Goal: Information Seeking & Learning: Learn about a topic

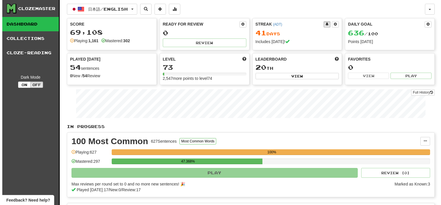
scroll to position [144, 0]
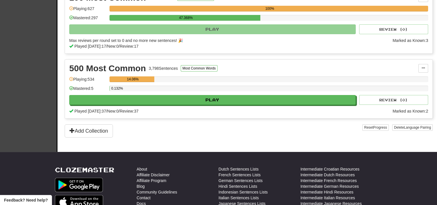
click at [173, 109] on div "500 Most Common 3,798 Sentences Most Common Words Manage Sentences Unpin from D…" at bounding box center [249, 89] width 368 height 59
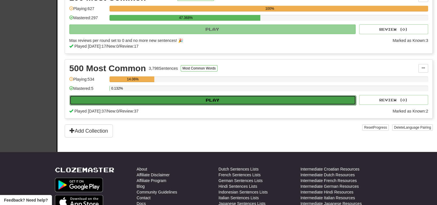
click at [173, 105] on button "Play" at bounding box center [213, 100] width 287 height 10
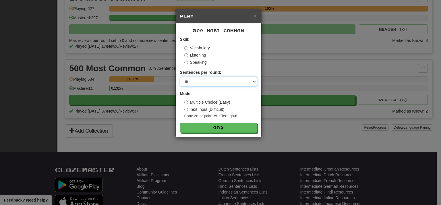
click at [200, 84] on select "* ** ** ** ** ** *** ********" at bounding box center [218, 82] width 77 height 10
select select "**"
click at [180, 77] on select "* ** ** ** ** ** *** ********" at bounding box center [218, 82] width 77 height 10
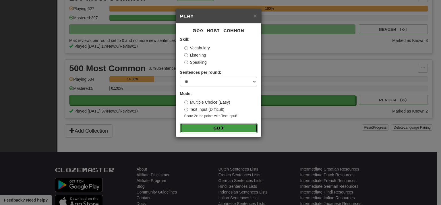
click at [207, 129] on button "Go" at bounding box center [219, 128] width 77 height 10
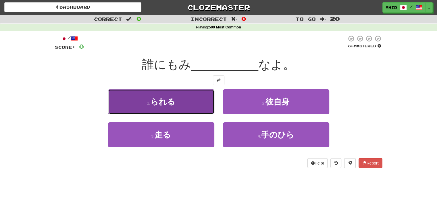
click at [184, 106] on button "1 . られる" at bounding box center [161, 101] width 106 height 25
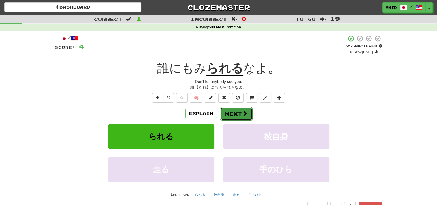
click at [239, 111] on button "Next" at bounding box center [236, 113] width 32 height 13
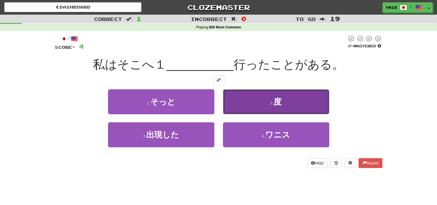
click at [238, 109] on button "2 . 度" at bounding box center [276, 101] width 106 height 25
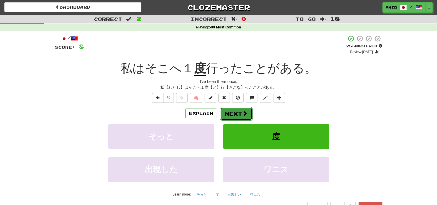
click at [231, 119] on button "Next" at bounding box center [236, 113] width 32 height 13
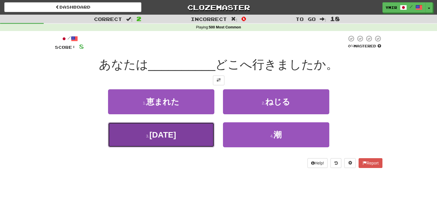
click at [206, 137] on button "3 . [DATE]" at bounding box center [161, 134] width 106 height 25
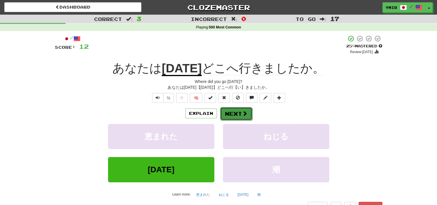
click at [243, 118] on button "Next" at bounding box center [236, 113] width 32 height 13
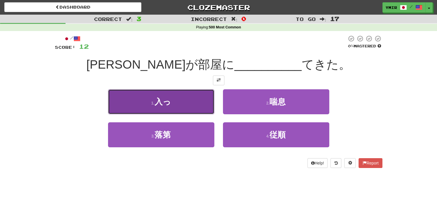
click at [188, 104] on button "1 . 入っ" at bounding box center [161, 101] width 106 height 25
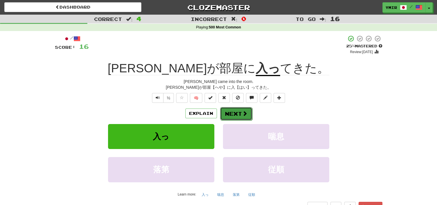
click at [239, 114] on button "Next" at bounding box center [236, 113] width 32 height 13
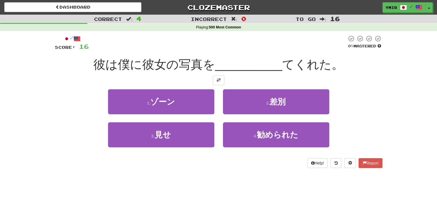
click at [219, 110] on div "2 . 差別" at bounding box center [276, 105] width 115 height 33
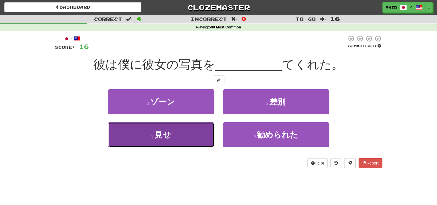
click at [204, 135] on button "3 . 見せ" at bounding box center [161, 134] width 106 height 25
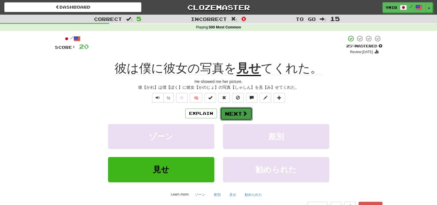
click at [224, 111] on button "Next" at bounding box center [236, 113] width 32 height 13
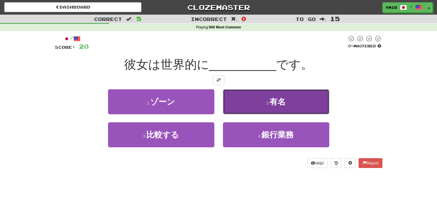
click at [227, 109] on button "2 . 有名" at bounding box center [276, 101] width 106 height 25
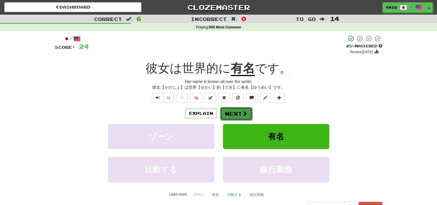
click at [241, 113] on button "Next" at bounding box center [236, 113] width 32 height 13
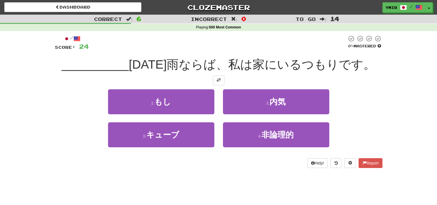
drag, startPoint x: 241, startPoint y: 113, endPoint x: 379, endPoint y: 108, distance: 138.1
click at [379, 108] on div "1 . もし 2 . 内気" at bounding box center [218, 105] width 345 height 33
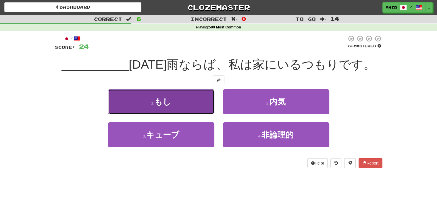
click at [153, 103] on small "1 ." at bounding box center [152, 103] width 3 height 5
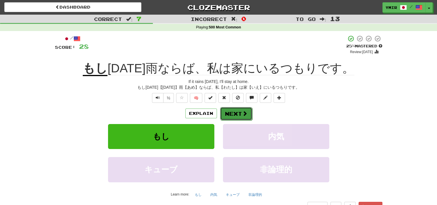
click at [229, 116] on button "Next" at bounding box center [236, 113] width 32 height 13
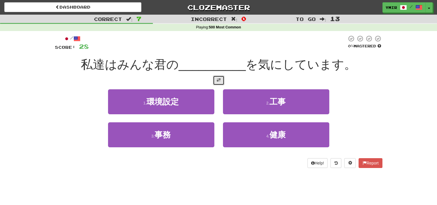
click at [217, 80] on span at bounding box center [219, 80] width 4 height 4
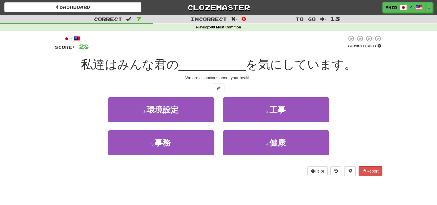
click at [219, 105] on div "2 . 工事" at bounding box center [276, 113] width 115 height 33
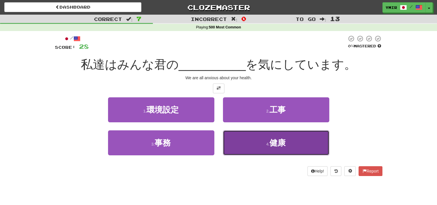
click at [231, 139] on button "4 . 健康" at bounding box center [276, 142] width 106 height 25
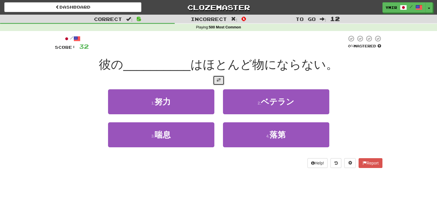
click at [214, 80] on button at bounding box center [218, 81] width 11 height 10
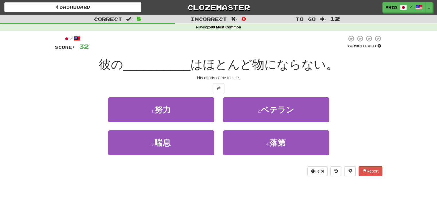
click at [219, 101] on div "2 . ベテラン" at bounding box center [276, 113] width 115 height 33
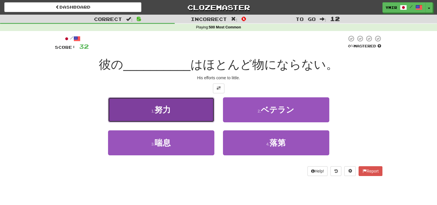
click at [210, 105] on button "1 . 努力" at bounding box center [161, 109] width 106 height 25
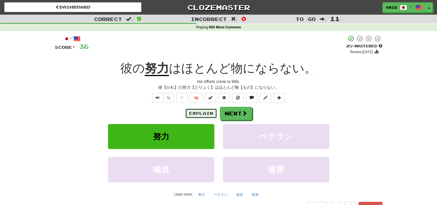
click at [209, 112] on button "Explain" at bounding box center [201, 114] width 32 height 10
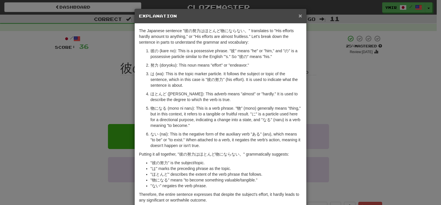
click at [299, 16] on span "×" at bounding box center [300, 15] width 3 height 7
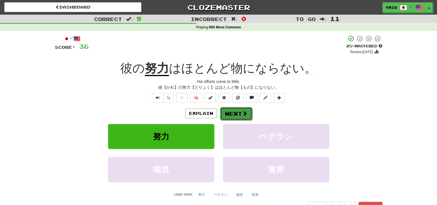
click at [243, 112] on span at bounding box center [244, 113] width 5 height 5
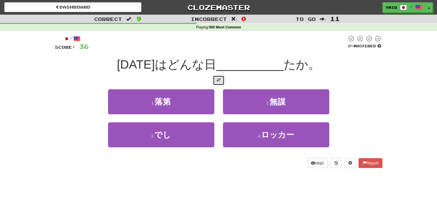
click at [218, 84] on button at bounding box center [218, 81] width 11 height 10
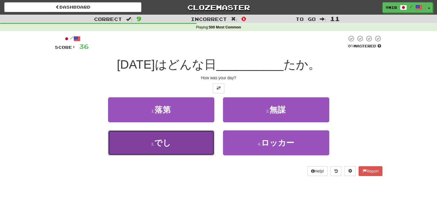
click at [199, 138] on button "3 . でし" at bounding box center [161, 142] width 106 height 25
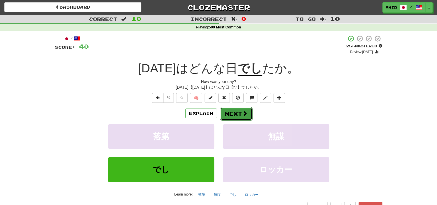
click at [242, 120] on button "Next" at bounding box center [236, 113] width 32 height 13
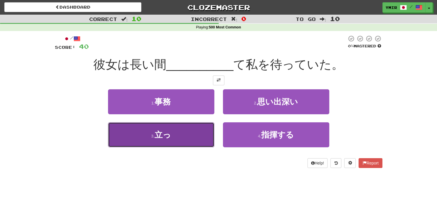
click at [191, 133] on button "3 . 立っ" at bounding box center [161, 134] width 106 height 25
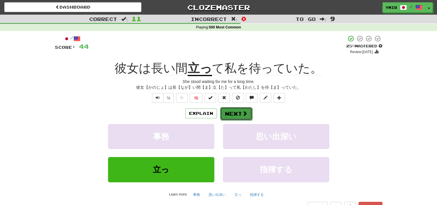
click at [235, 111] on button "Next" at bounding box center [236, 113] width 32 height 13
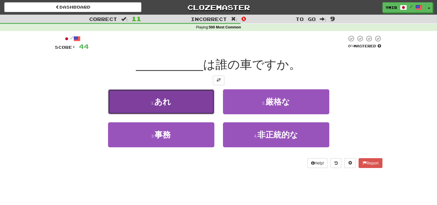
click at [208, 106] on button "1 . あれ" at bounding box center [161, 101] width 106 height 25
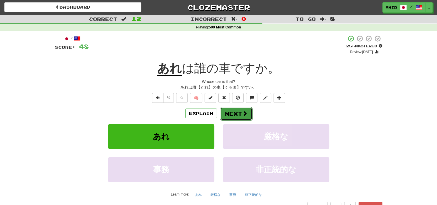
click at [234, 110] on button "Next" at bounding box center [236, 113] width 32 height 13
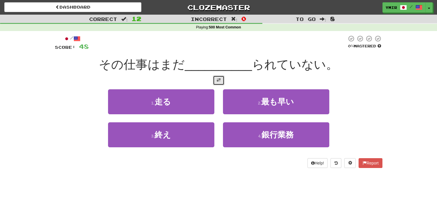
click at [216, 80] on button at bounding box center [218, 81] width 11 height 10
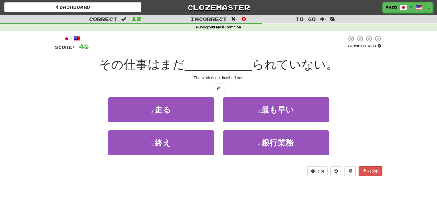
click at [222, 139] on div "4 . 銀行業務" at bounding box center [276, 146] width 115 height 33
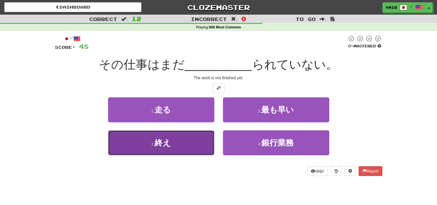
click at [191, 153] on button "3 . 終え" at bounding box center [161, 142] width 106 height 25
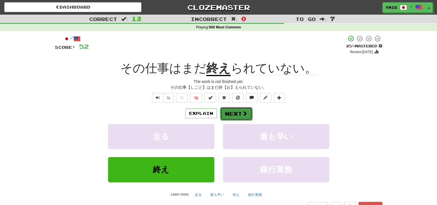
click at [229, 115] on button "Next" at bounding box center [236, 113] width 32 height 13
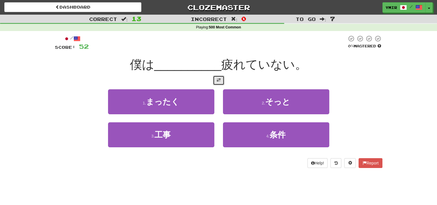
click at [218, 83] on button at bounding box center [218, 81] width 11 height 10
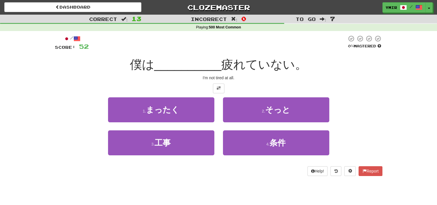
click at [219, 109] on div "2 . そっと" at bounding box center [276, 113] width 115 height 33
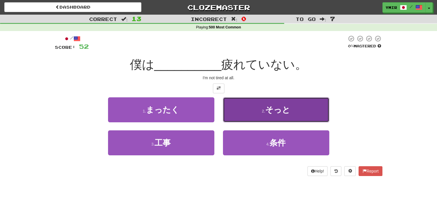
click at [243, 116] on button "2 . そっと" at bounding box center [276, 109] width 106 height 25
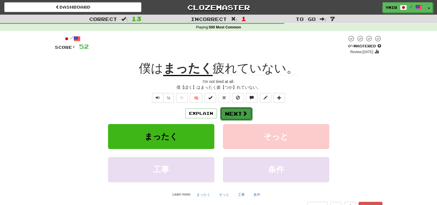
click at [237, 113] on button "Next" at bounding box center [236, 113] width 32 height 13
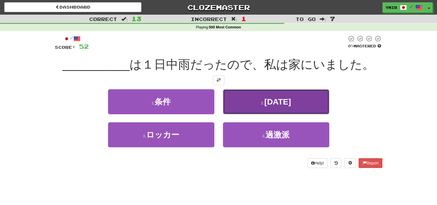
click at [248, 101] on button "2 . [DATE]" at bounding box center [276, 101] width 106 height 25
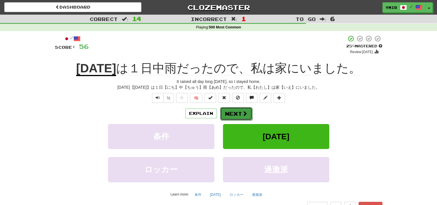
click at [231, 114] on button "Next" at bounding box center [236, 113] width 32 height 13
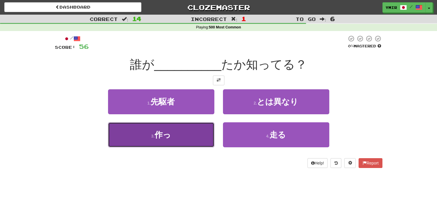
click at [189, 139] on button "3 . 作っ" at bounding box center [161, 134] width 106 height 25
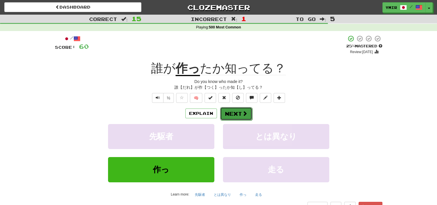
click at [233, 118] on button "Next" at bounding box center [236, 113] width 32 height 13
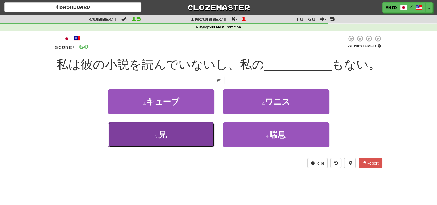
click at [203, 134] on button "3 . 兄" at bounding box center [161, 134] width 106 height 25
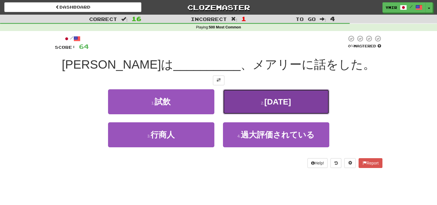
click at [244, 103] on button "2 . [DATE]" at bounding box center [276, 101] width 106 height 25
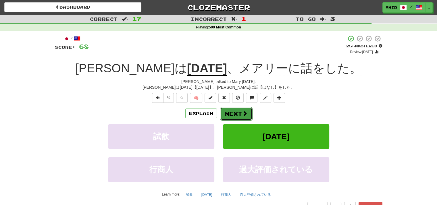
click at [242, 114] on span at bounding box center [244, 113] width 5 height 5
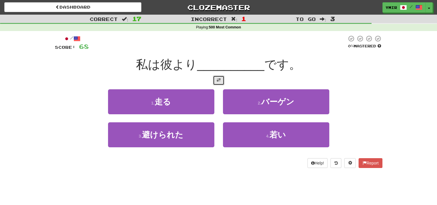
click at [216, 84] on button at bounding box center [218, 81] width 11 height 10
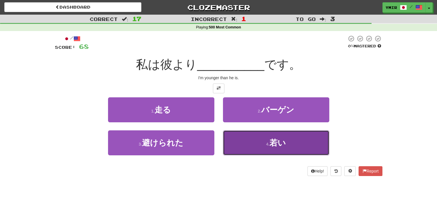
click at [233, 145] on button "4 . 若い" at bounding box center [276, 142] width 106 height 25
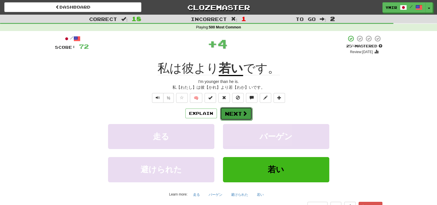
click at [231, 117] on button "Next" at bounding box center [236, 113] width 32 height 13
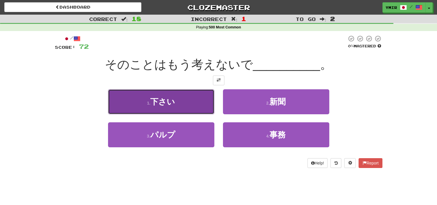
click at [202, 107] on button "1 . 下さい" at bounding box center [161, 101] width 106 height 25
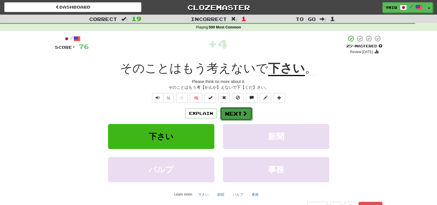
click at [229, 116] on button "Next" at bounding box center [236, 113] width 32 height 13
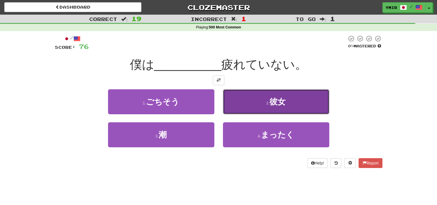
click at [227, 104] on button "2 . 彼女" at bounding box center [276, 101] width 106 height 25
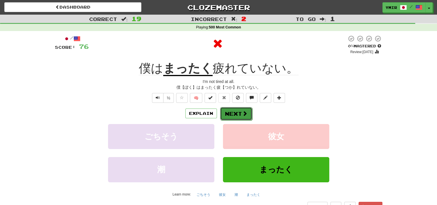
click at [232, 116] on button "Next" at bounding box center [236, 113] width 32 height 13
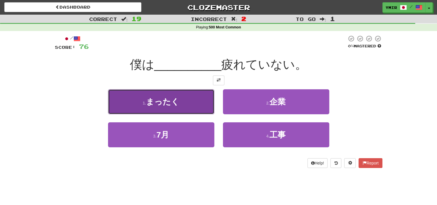
click at [201, 107] on button "1 . まったく" at bounding box center [161, 101] width 106 height 25
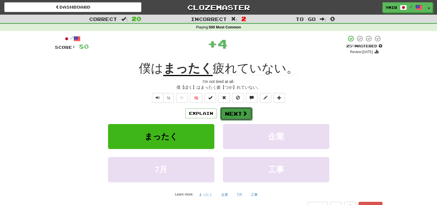
click at [229, 118] on button "Next" at bounding box center [236, 113] width 32 height 13
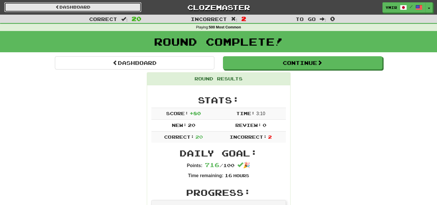
click at [117, 8] on link "Dashboard" at bounding box center [72, 7] width 137 height 10
